Goal: Navigation & Orientation: Find specific page/section

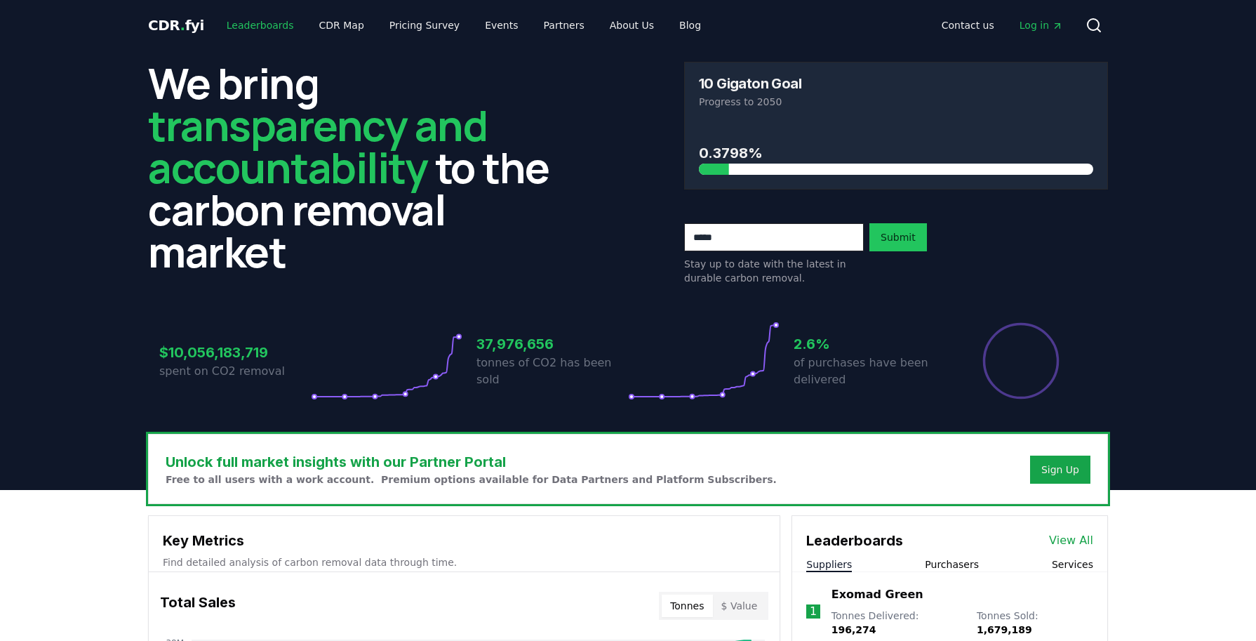
click at [268, 24] on link "Leaderboards" at bounding box center [260, 25] width 90 height 25
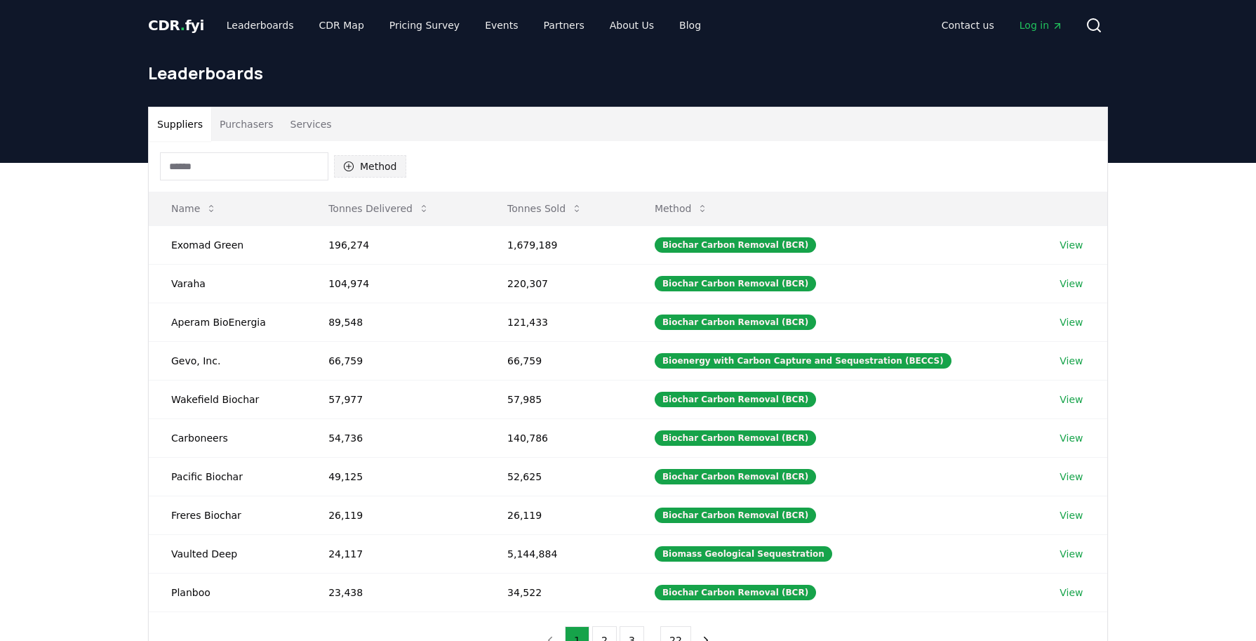
click at [382, 173] on button "Method" at bounding box center [370, 166] width 72 height 22
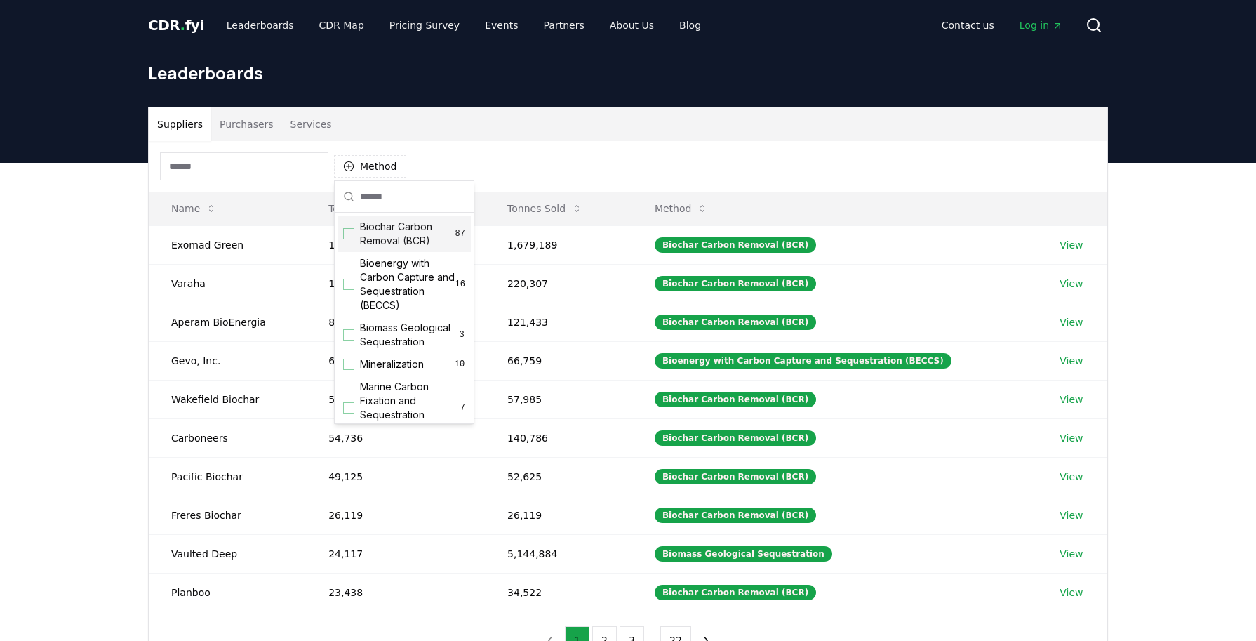
click at [347, 232] on div "Suggestions" at bounding box center [348, 233] width 11 height 11
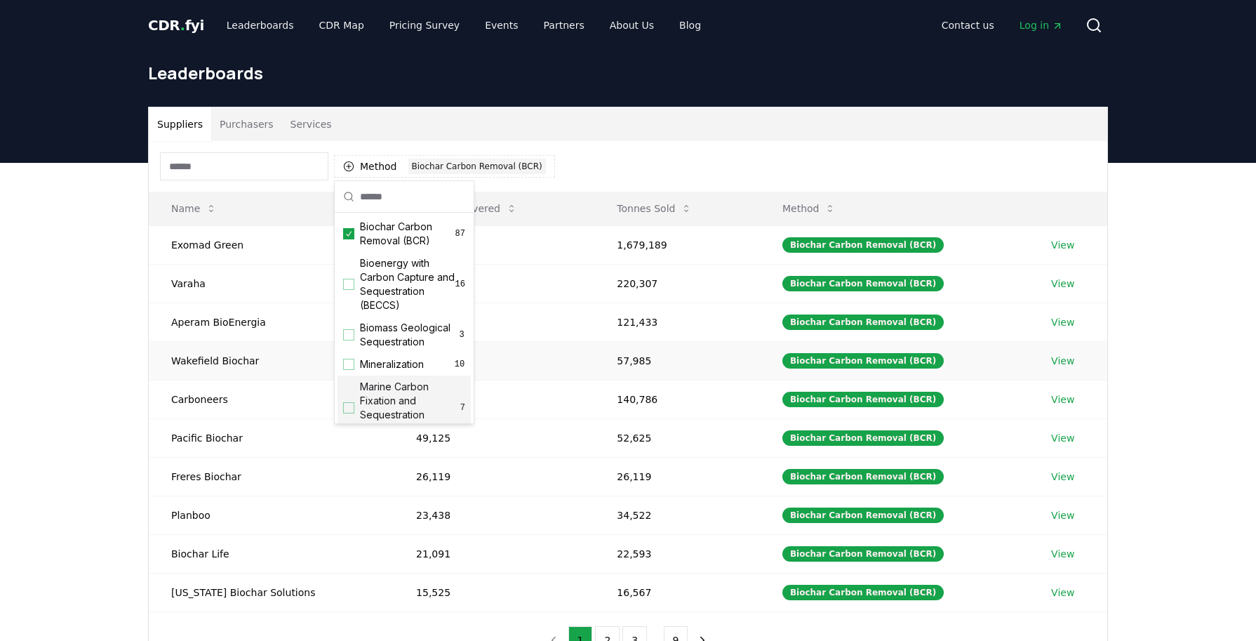
click at [531, 354] on td "57,977" at bounding box center [494, 360] width 201 height 39
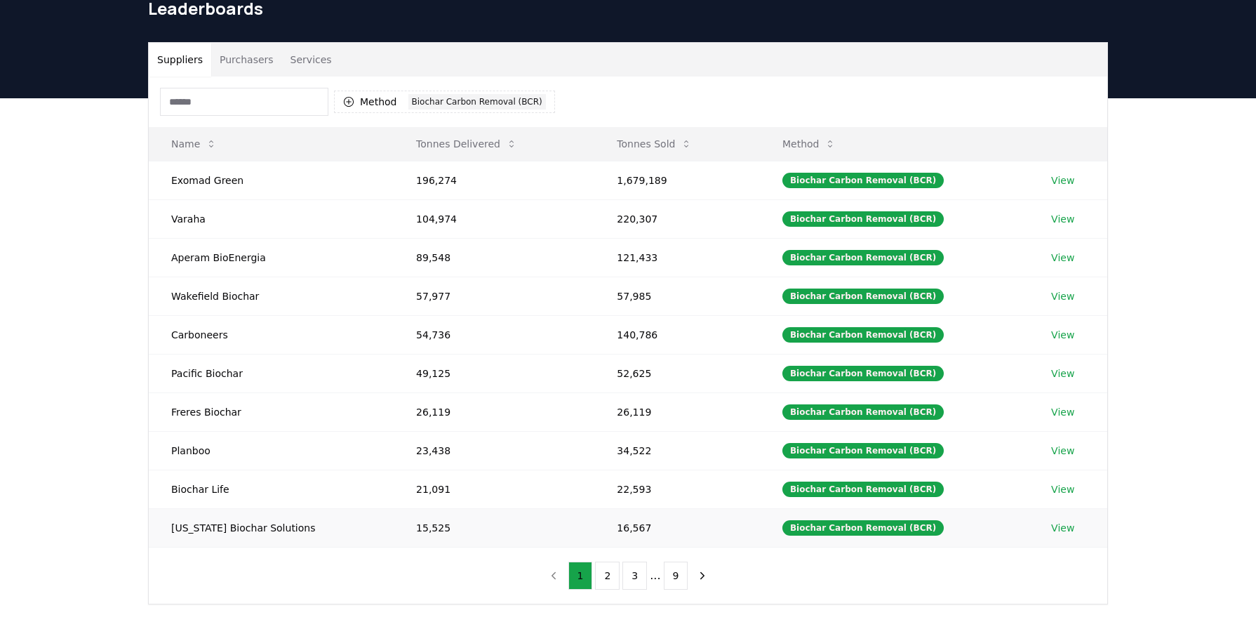
scroll to position [140, 0]
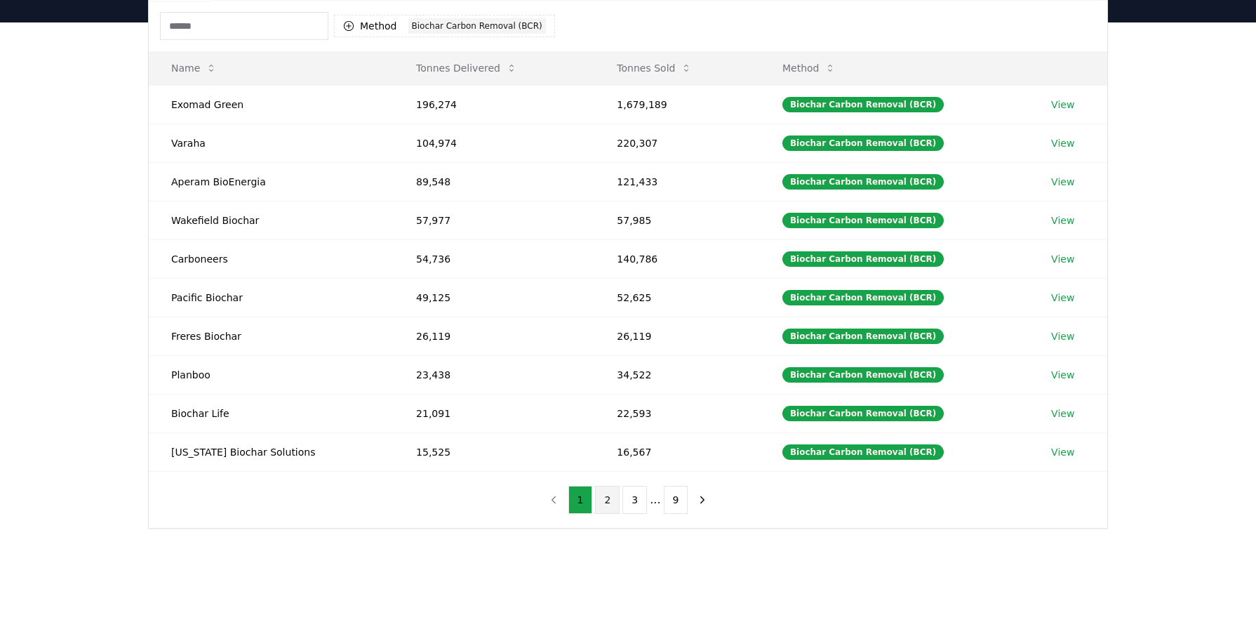
click at [611, 500] on button "2" at bounding box center [607, 500] width 25 height 28
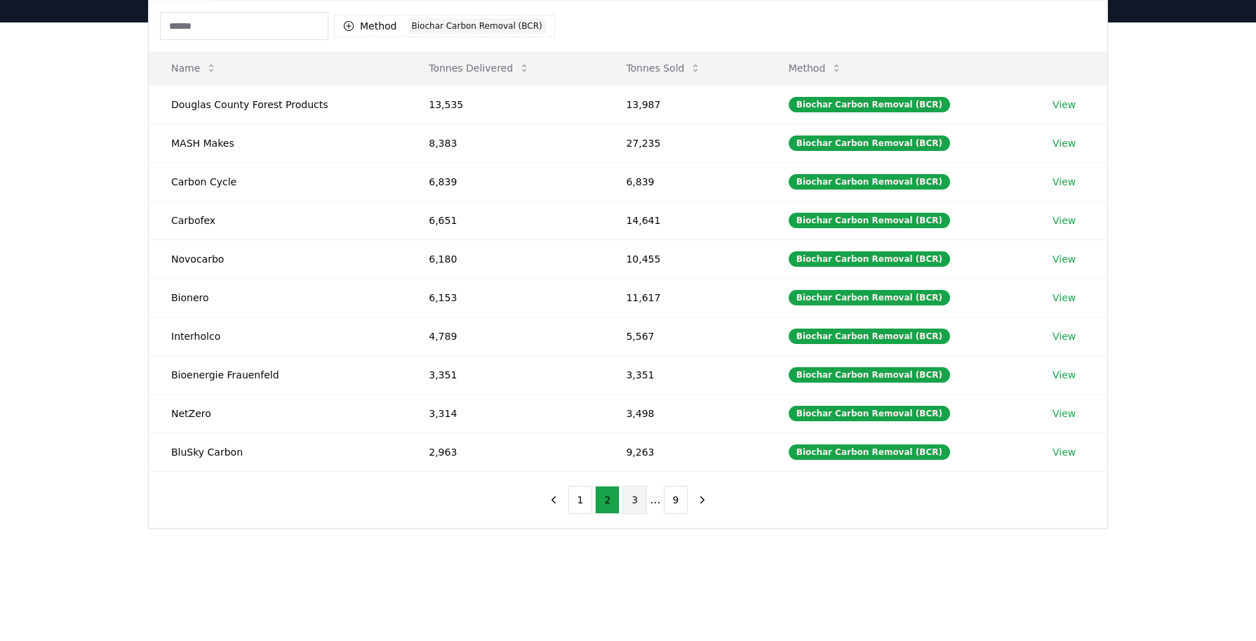
click at [635, 498] on button "3" at bounding box center [635, 500] width 25 height 28
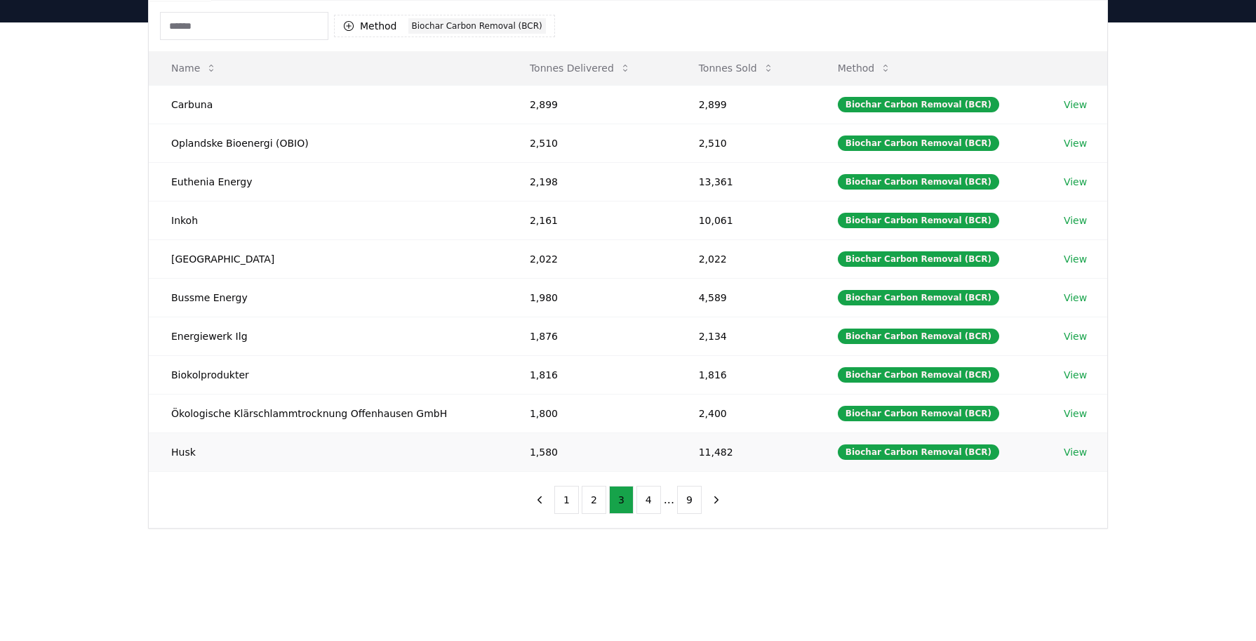
scroll to position [0, 0]
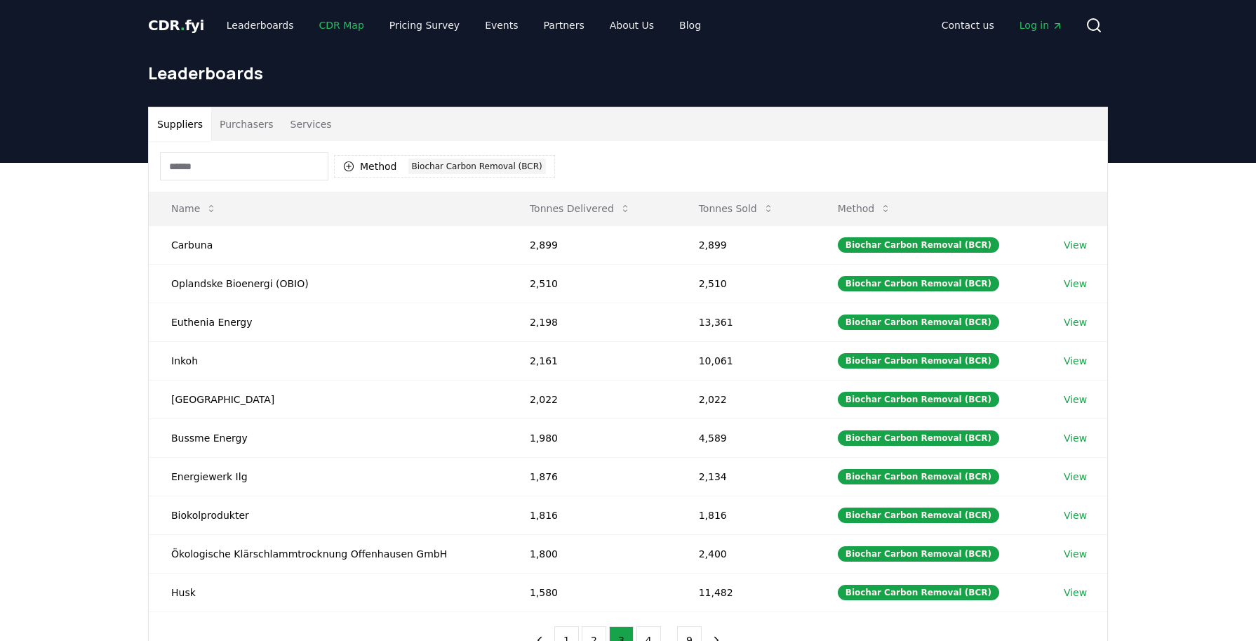
click at [317, 22] on link "CDR Map" at bounding box center [341, 25] width 67 height 25
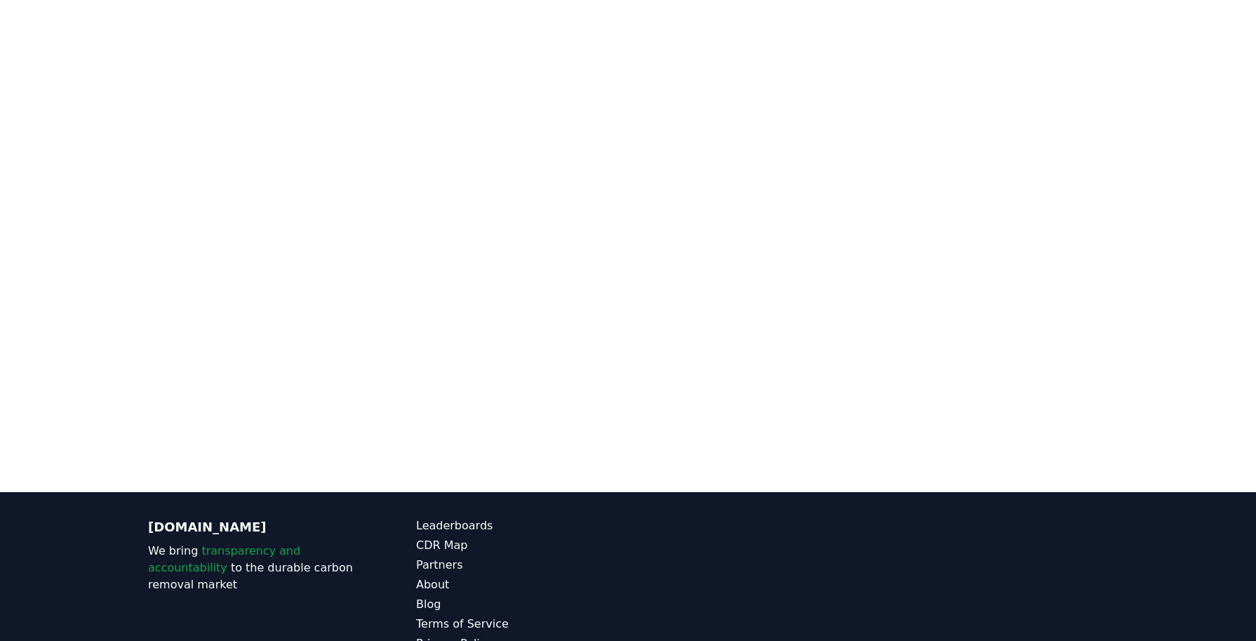
scroll to position [432, 0]
